Goal: Transaction & Acquisition: Purchase product/service

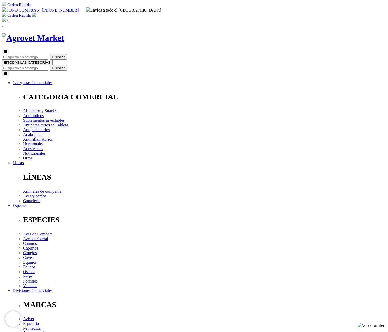
click at [36, 13] on img at bounding box center [34, 15] width 4 height 4
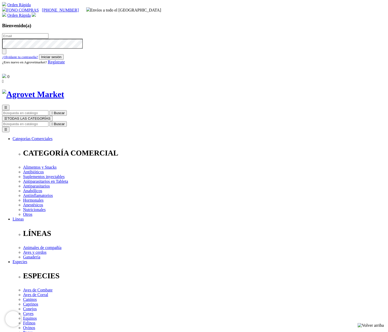
click at [65, 64] on span "Regístrate" at bounding box center [56, 62] width 17 height 4
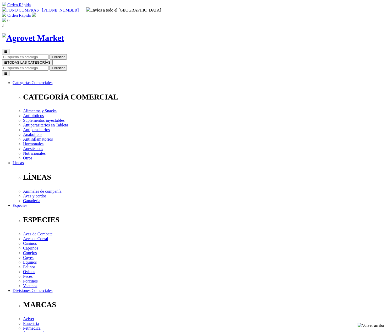
type input "Danissa"
type input "Quispe"
type input "danissaqcespedes@gmail.com"
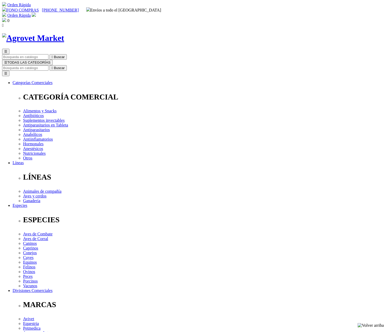
select select "DNI"
type input "41047337"
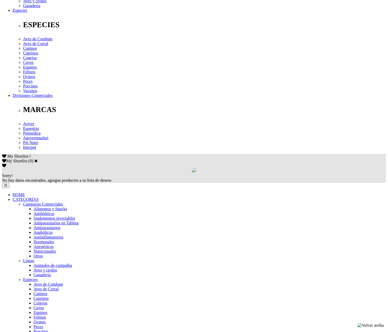
scroll to position [201, 0]
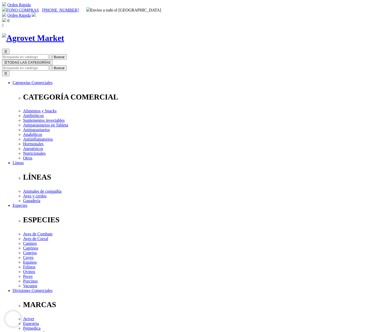
click at [48, 65] on input "Buscar" at bounding box center [25, 68] width 46 height 6
type input "otiflex"
click at [50, 65] on button " Buscar" at bounding box center [58, 68] width 17 height 6
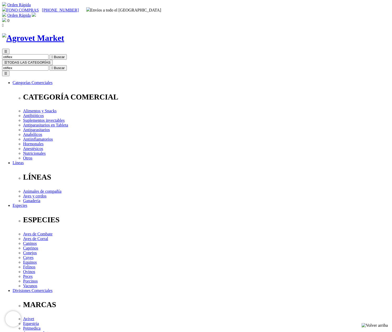
click at [48, 65] on input "otiflex" at bounding box center [25, 68] width 46 height 6
type input "otolog"
click at [50, 65] on button " Buscar" at bounding box center [58, 68] width 17 height 6
click at [53, 60] on button "☰ TODAS LAS CATEGORÍAS" at bounding box center [27, 63] width 51 height 6
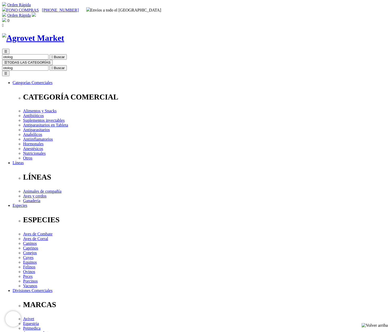
click at [7, 61] on span "☰" at bounding box center [5, 63] width 3 height 4
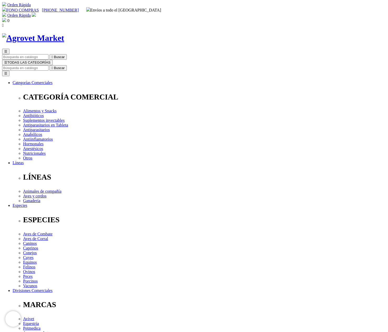
click at [7, 61] on span "☰" at bounding box center [5, 63] width 3 height 4
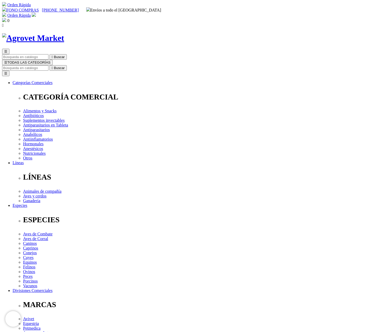
click at [48, 65] on input "Buscar" at bounding box center [25, 68] width 46 height 6
click at [157, 65] on input "oti" at bounding box center [134, 68] width 46 height 6
type input "oto"
click at [6, 18] on img at bounding box center [4, 20] width 4 height 4
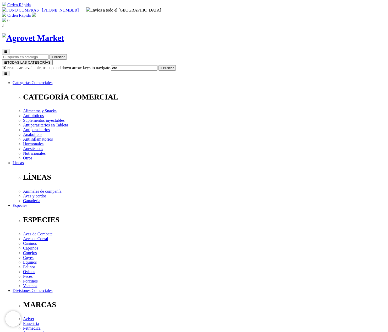
click at [31, 13] on link "Orden Rápida" at bounding box center [18, 15] width 23 height 4
type input "danissaqcespedes@gmail.com"
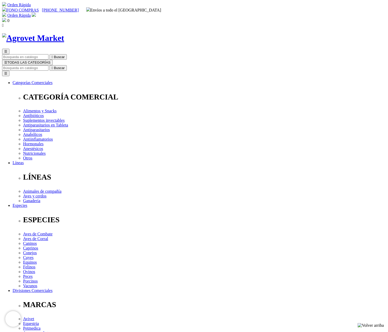
radio input "true"
type input "[PERSON_NAME]"
type input "[EMAIL_ADDRESS][DOMAIN_NAME]"
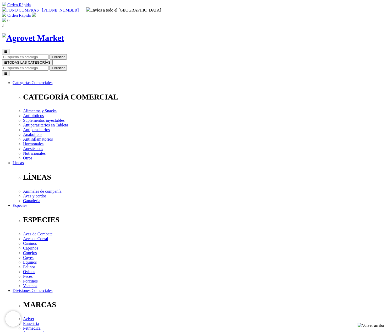
drag, startPoint x: 142, startPoint y: 172, endPoint x: 142, endPoint y: 175, distance: 2.9
select select "DNI"
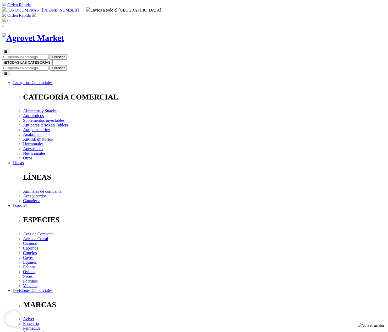
type input "41047337"
select select "Otra_actividad"
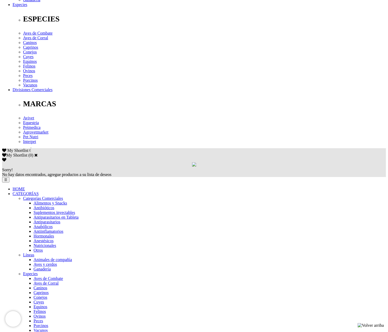
drag, startPoint x: 145, startPoint y: 97, endPoint x: 128, endPoint y: 97, distance: 17.0
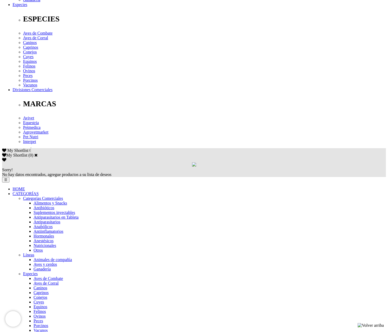
type input "20/06/1986"
checkbox input "true"
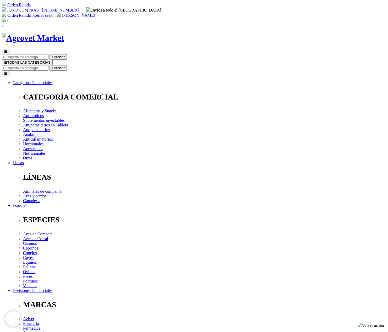
click at [6, 18] on img at bounding box center [4, 20] width 4 height 4
type input "2"
select select "222"
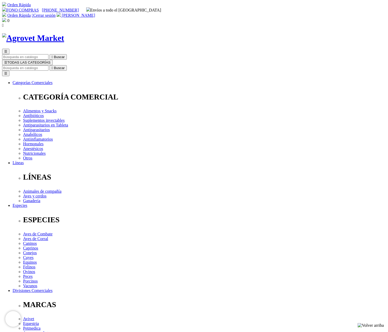
type input "1"
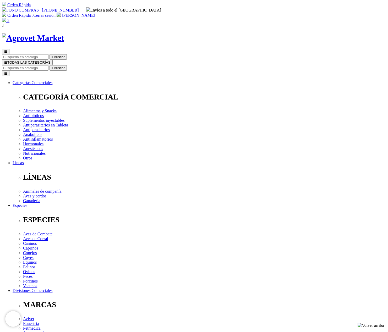
select select "222"
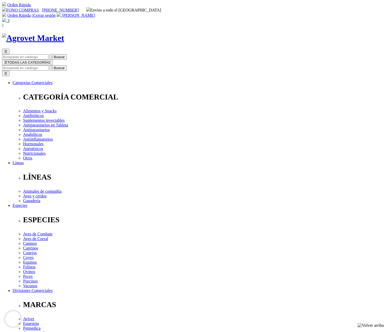
click at [9, 18] on span "3" at bounding box center [8, 20] width 2 height 4
select select "222"
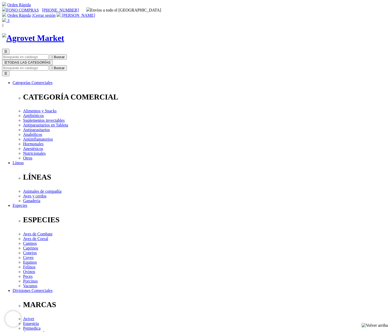
type input "1"
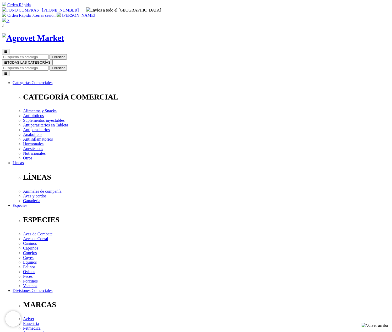
type input "C"
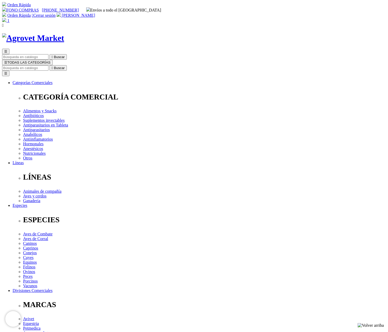
select select "LIMA"
select select
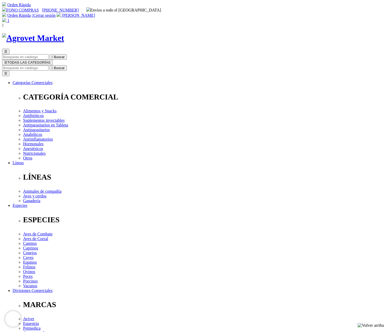
select select "3"
select select "139"
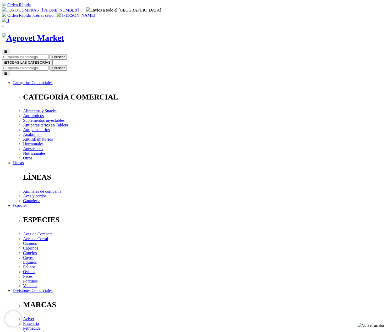
type input "[STREET_ADDRESS]"
type input "988807371"
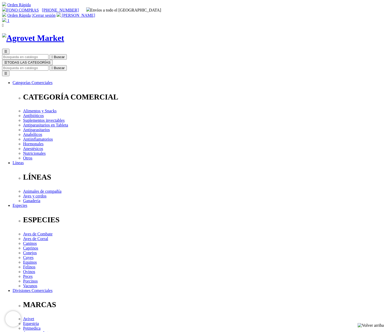
select select "Boleta"
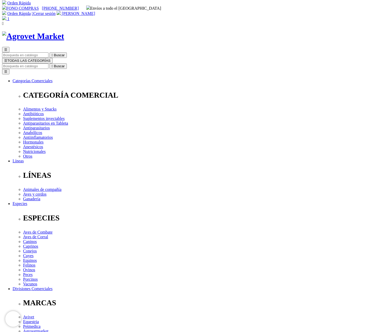
scroll to position [3, 0]
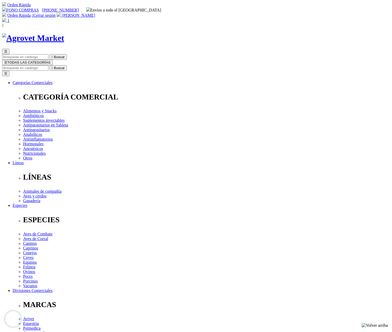
radio input "true"
type textarea "D"
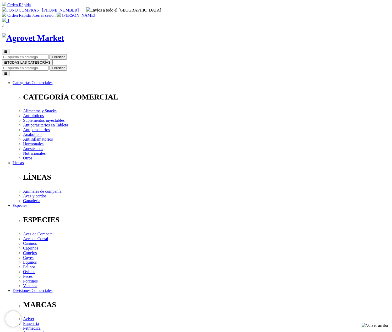
type textarea "D"
type textarea "Persona que recibira: [PERSON_NAME]"
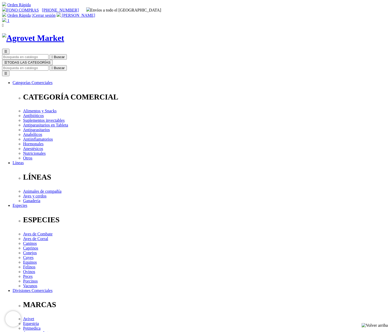
radio input "true"
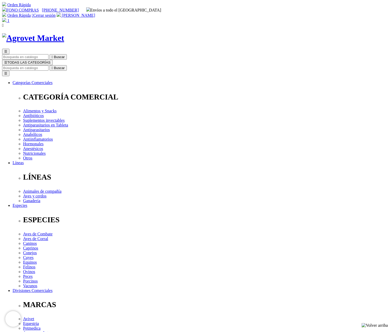
checkbox input "true"
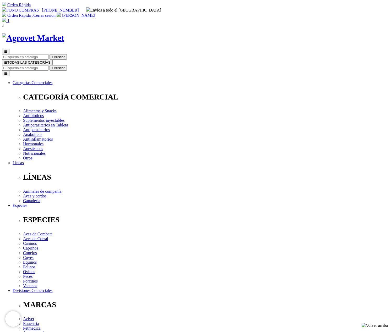
radio input "true"
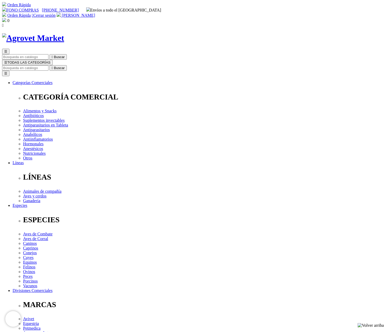
scroll to position [201, 0]
